Goal: Task Accomplishment & Management: Manage account settings

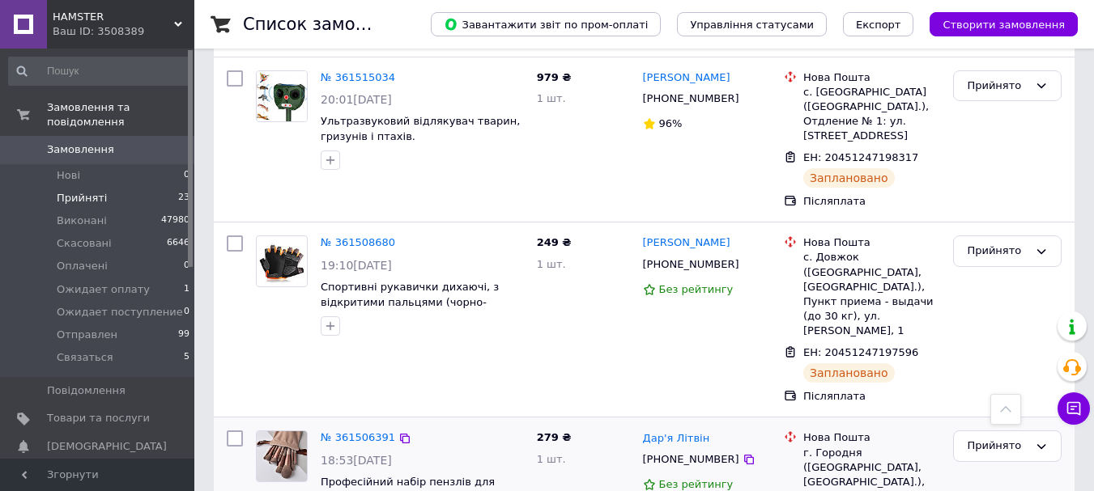
scroll to position [3060, 0]
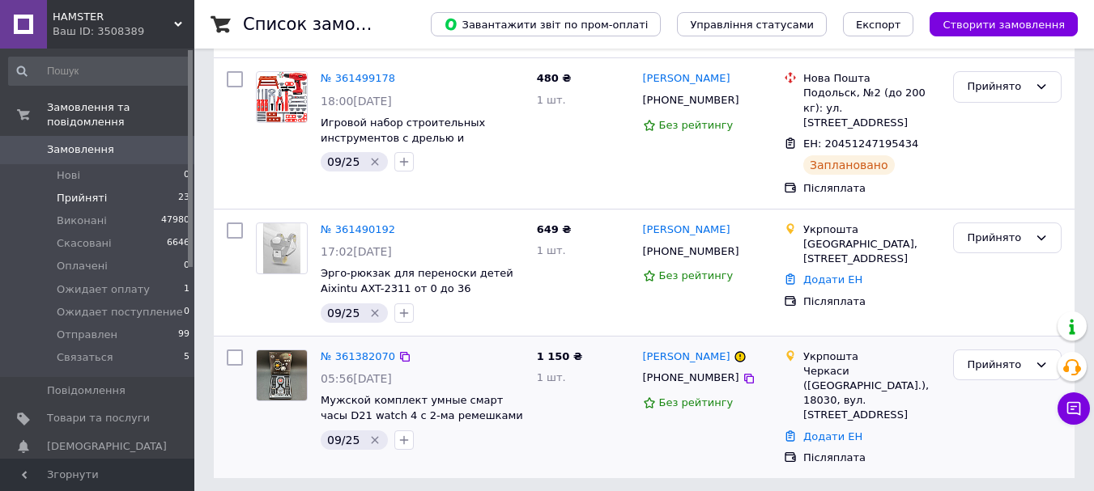
scroll to position [256, 0]
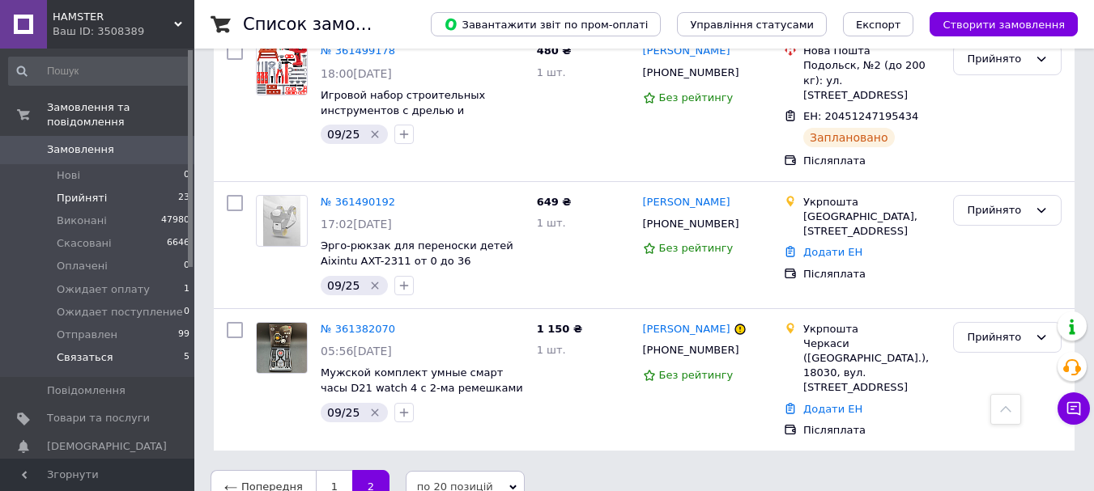
click at [105, 347] on li "Связаться 5" at bounding box center [99, 362] width 199 height 31
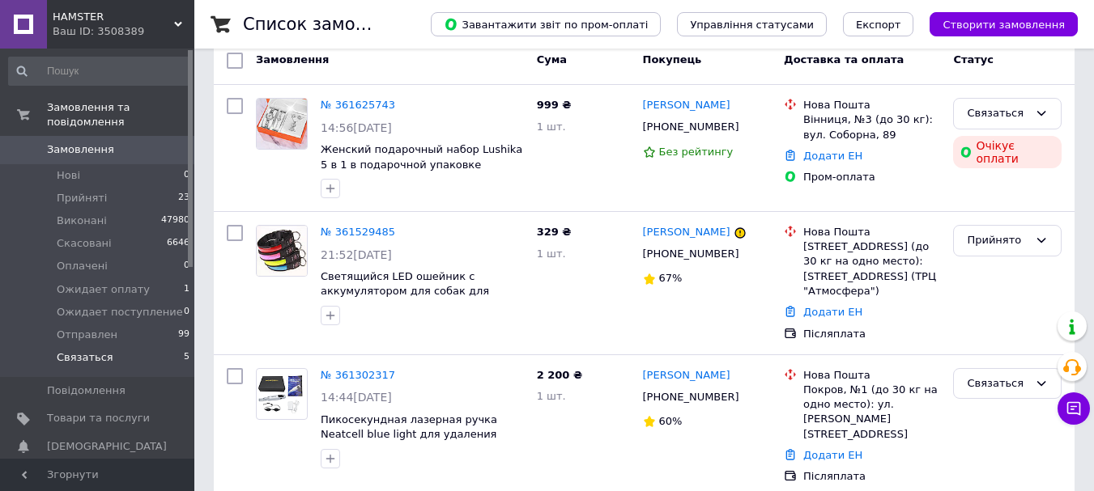
scroll to position [211, 0]
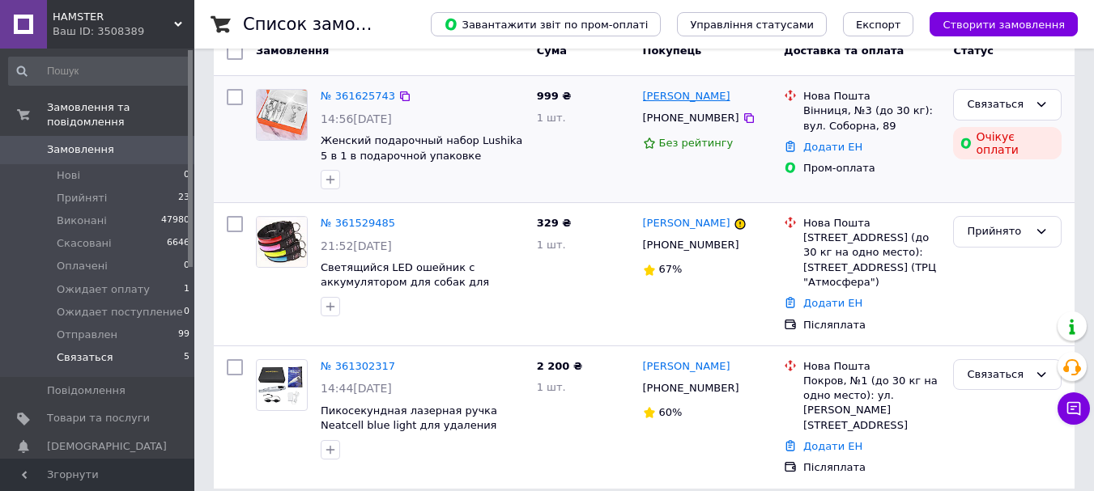
click at [703, 94] on link "[PERSON_NAME]" at bounding box center [686, 96] width 87 height 15
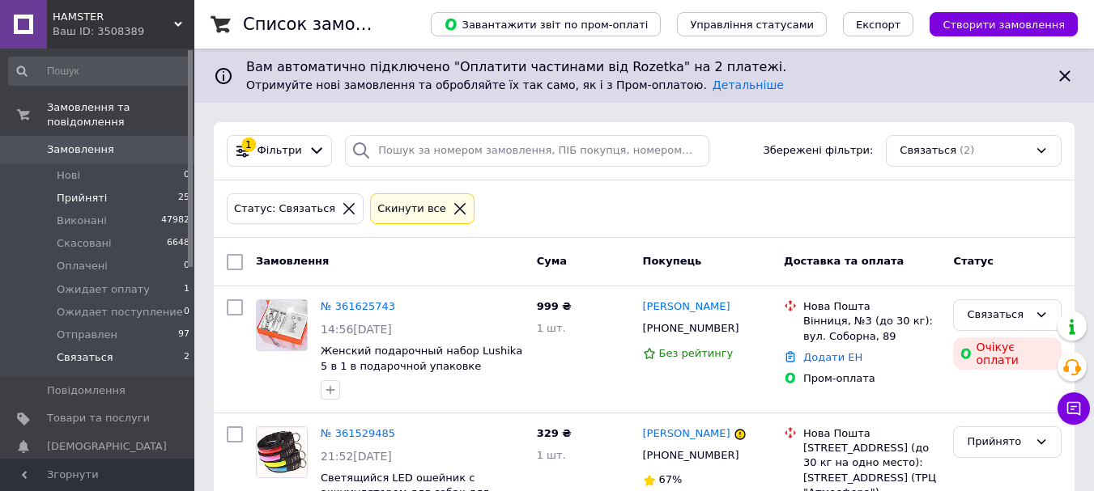
click at [63, 191] on span "Прийняті" at bounding box center [82, 198] width 50 height 15
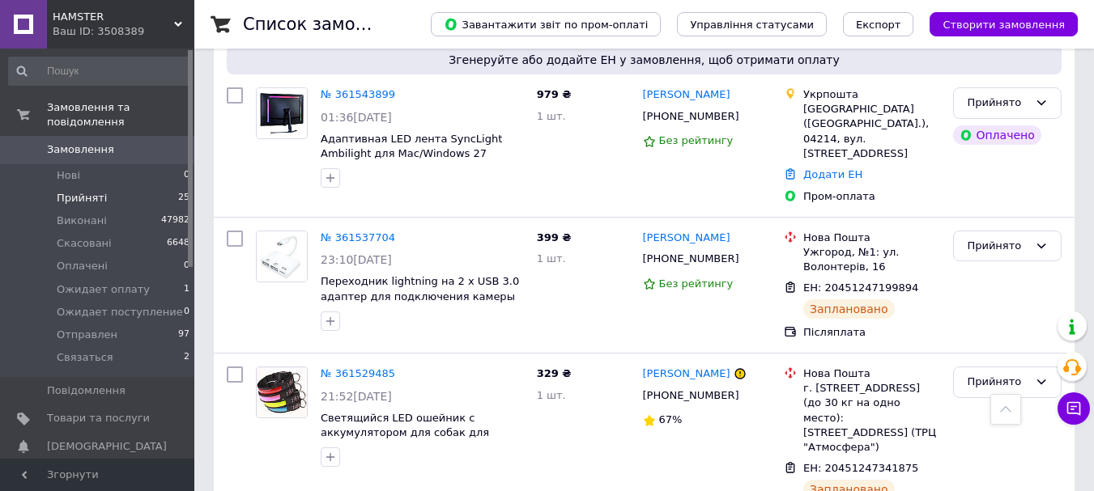
scroll to position [3047, 0]
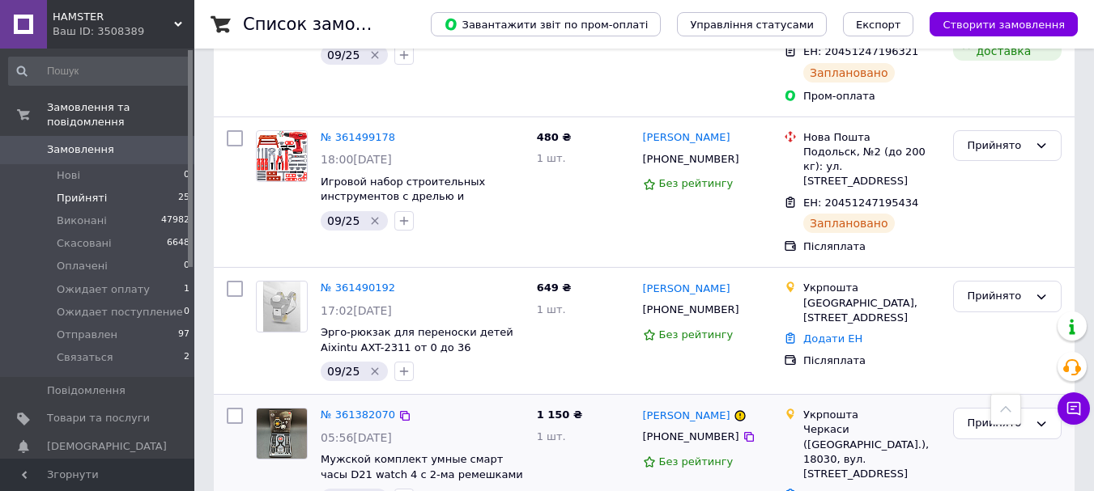
scroll to position [766, 0]
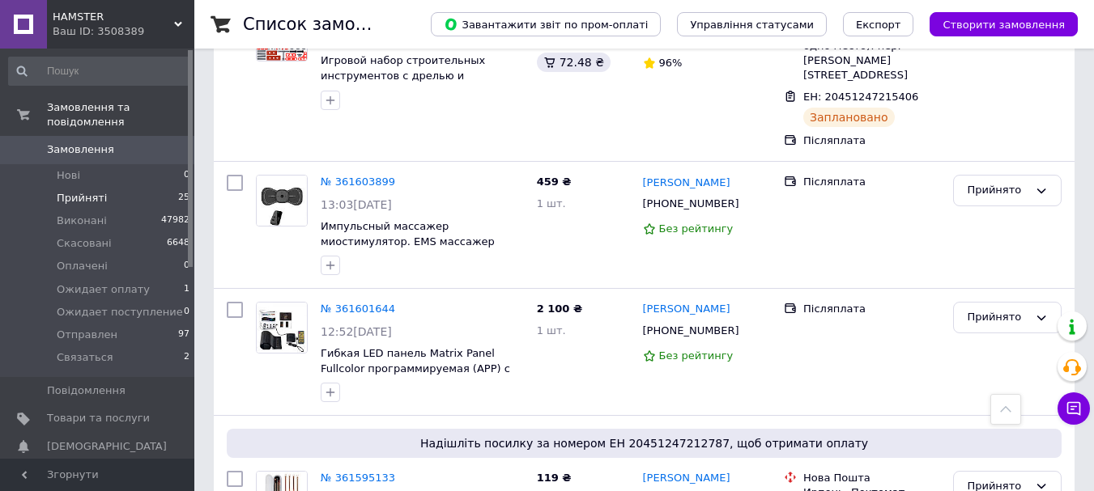
scroll to position [1134, 0]
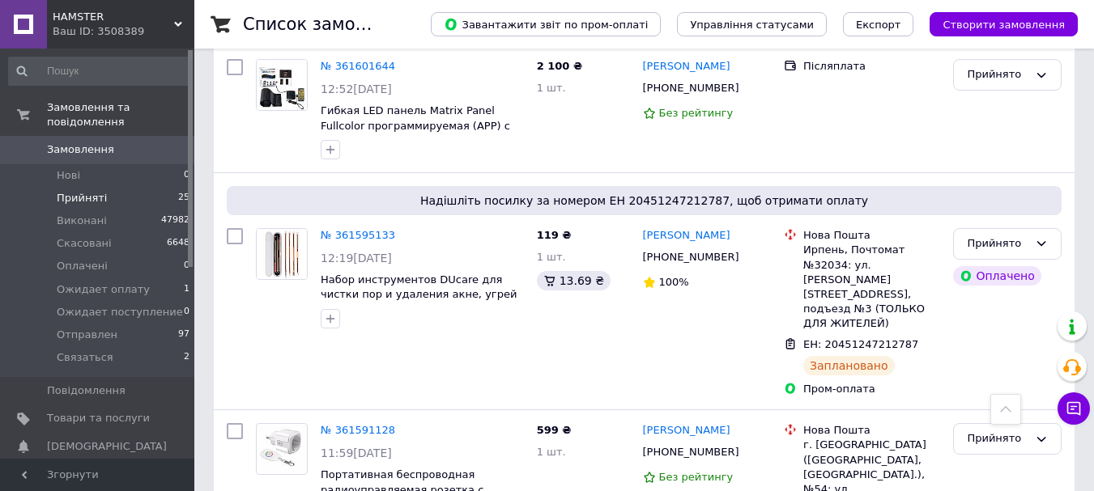
click at [70, 191] on span "Прийняті" at bounding box center [82, 198] width 50 height 15
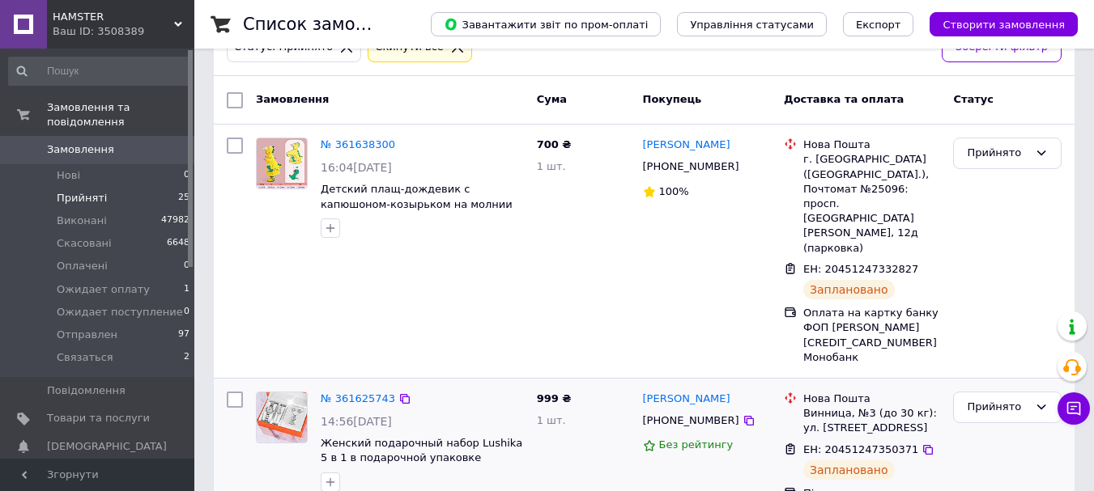
scroll to position [243, 0]
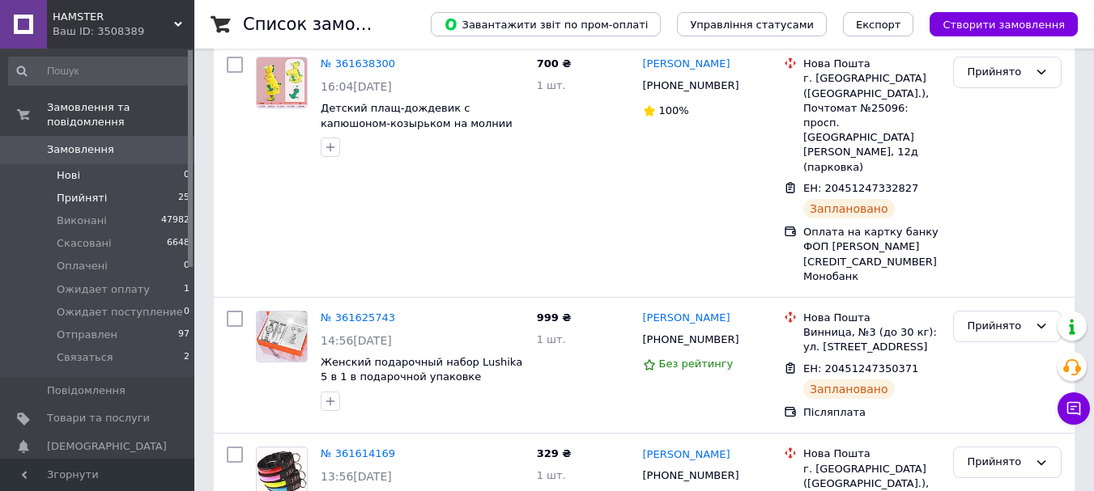
click at [63, 168] on span "Нові" at bounding box center [68, 175] width 23 height 15
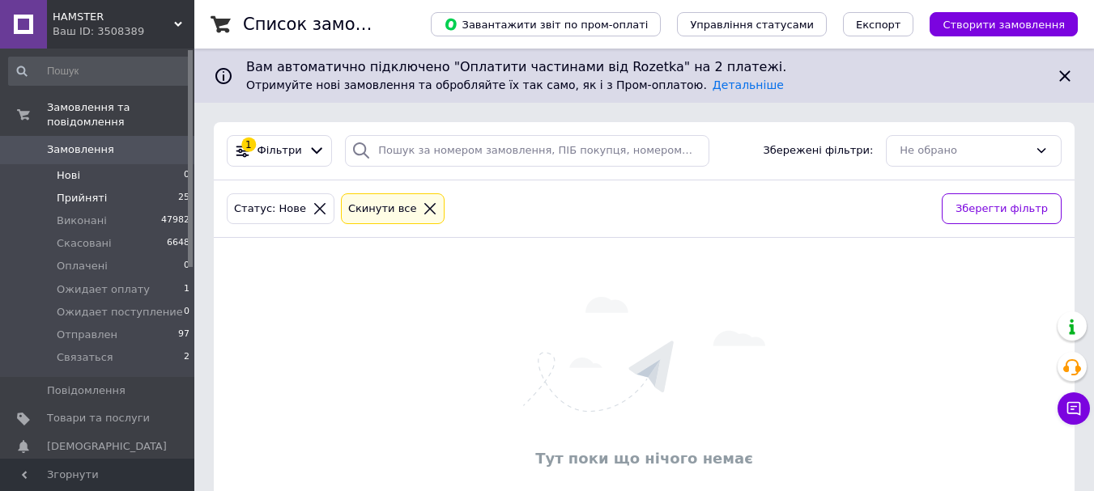
click at [62, 191] on span "Прийняті" at bounding box center [82, 198] width 50 height 15
